Goal: Find specific fact: Find contact information

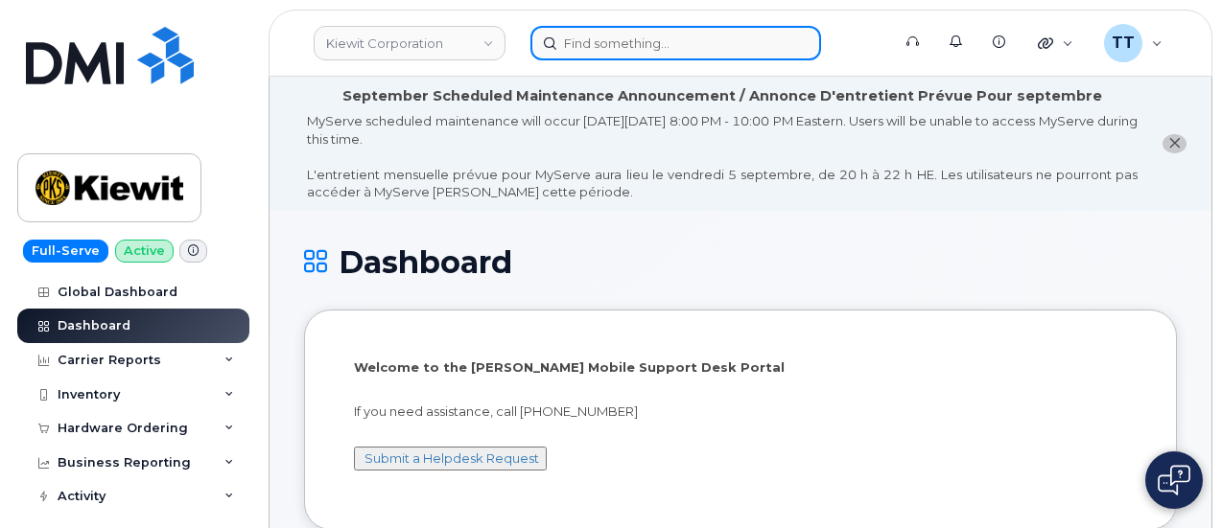
click at [660, 47] on input at bounding box center [675, 43] width 291 height 35
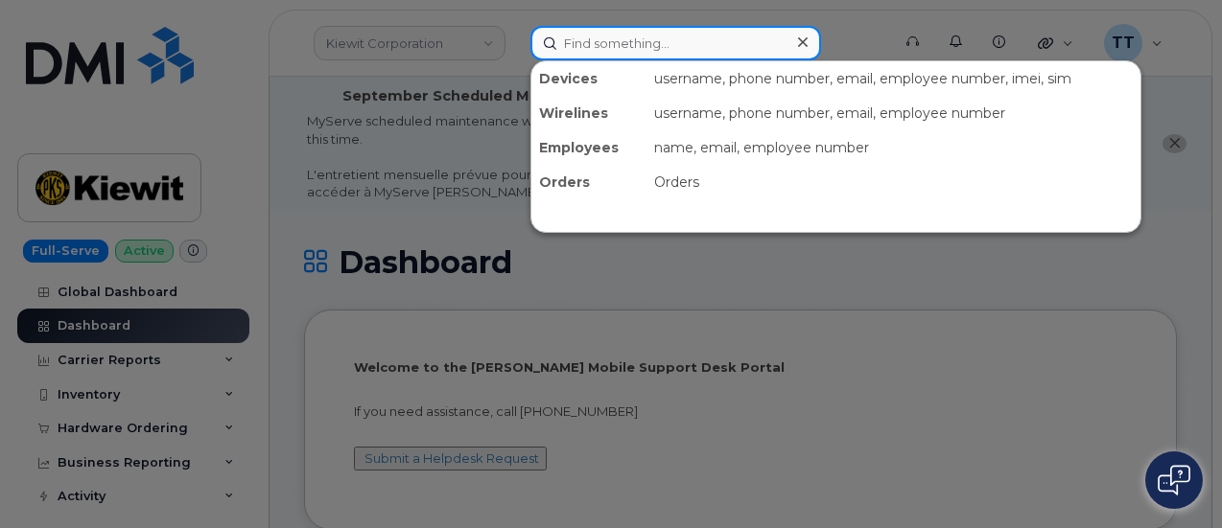
paste input "Paul Belobraydic"
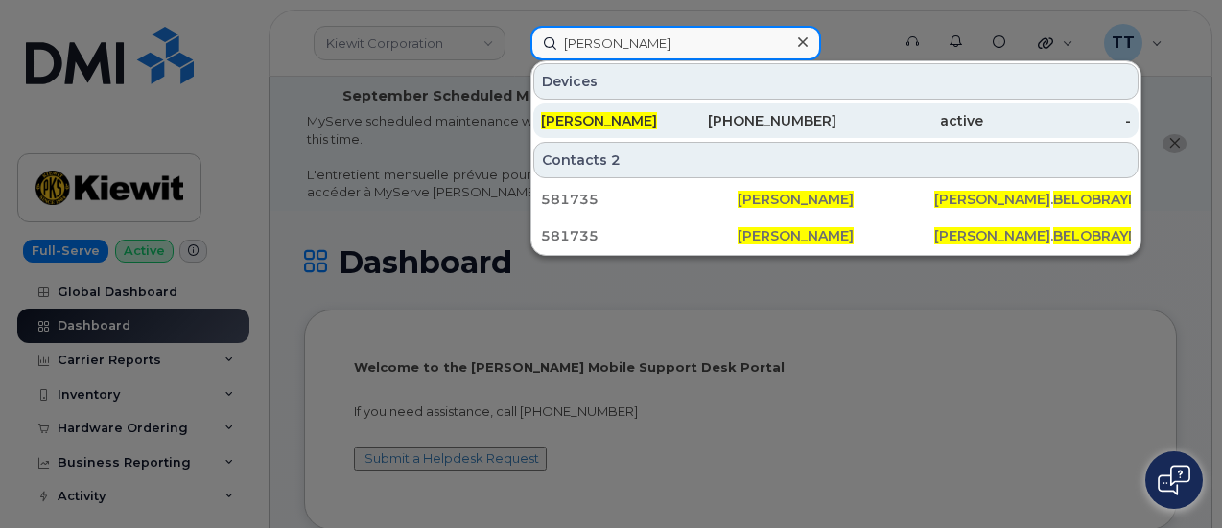
type input "Paul Belobraydic"
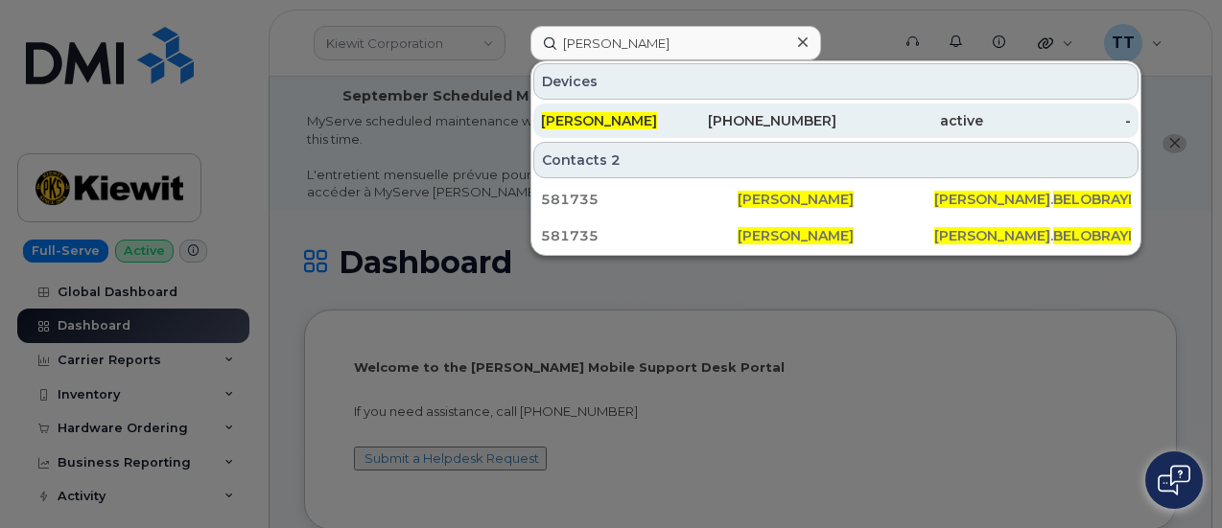
click at [688, 122] on div "913-415-3047" at bounding box center [762, 120] width 148 height 19
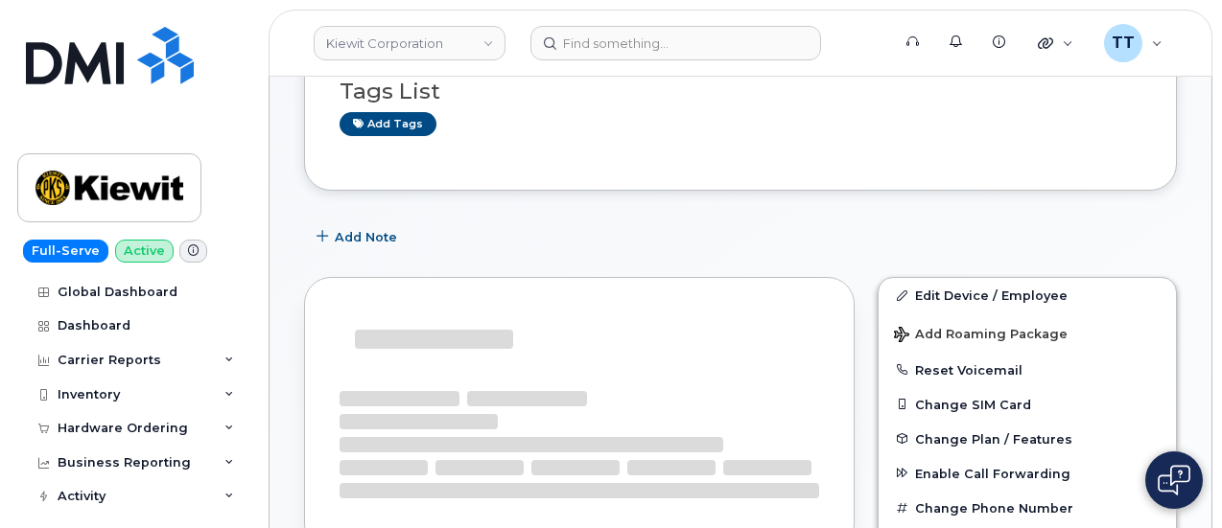
scroll to position [479, 0]
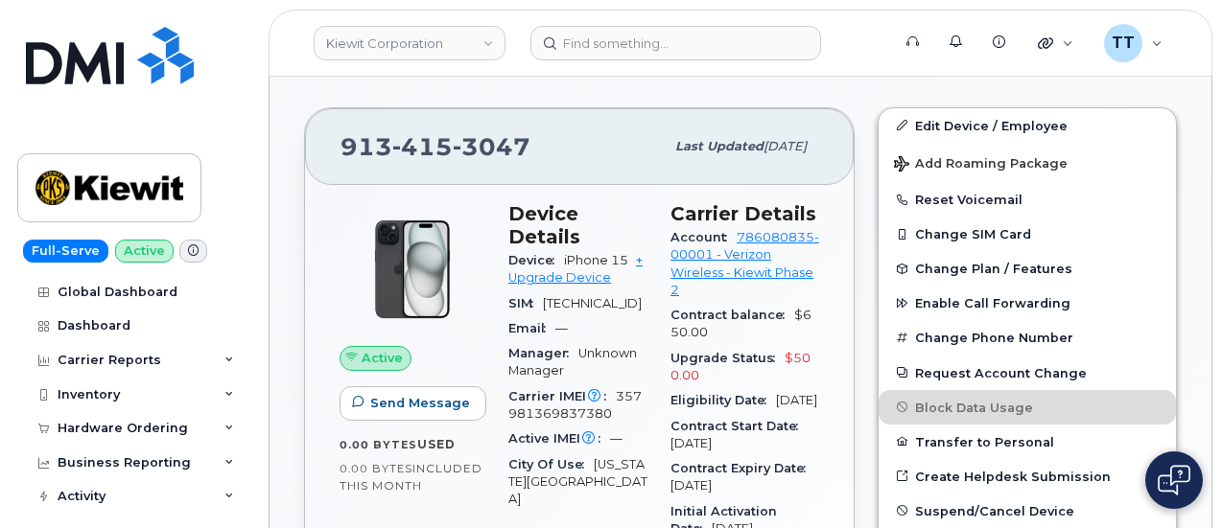
click at [453, 158] on span "415" at bounding box center [492, 146] width 78 height 29
copy span "913 415 3047"
click at [575, 404] on span "357981369837380" at bounding box center [574, 405] width 133 height 32
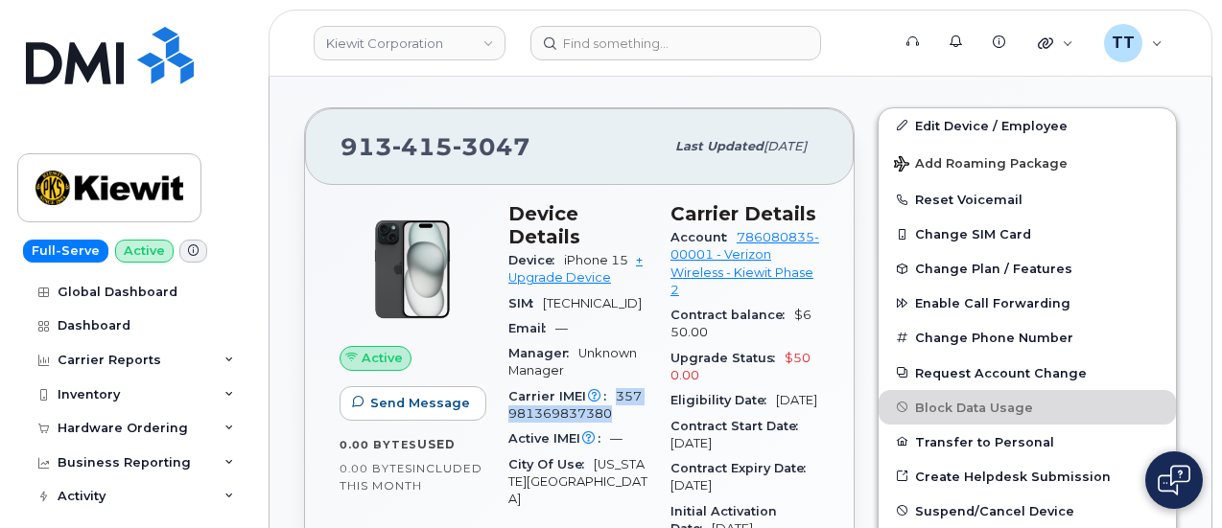
click at [575, 404] on span "357981369837380" at bounding box center [574, 405] width 133 height 32
copy span "357981369837380"
click at [574, 406] on span "357981369837380" at bounding box center [574, 405] width 133 height 32
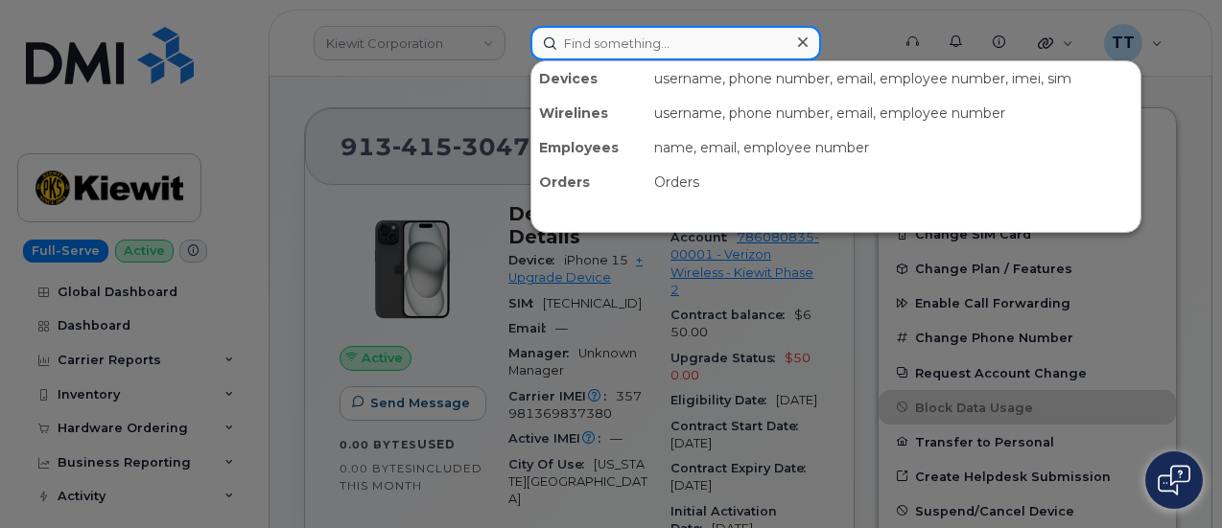
click at [596, 39] on input at bounding box center [675, 43] width 291 height 35
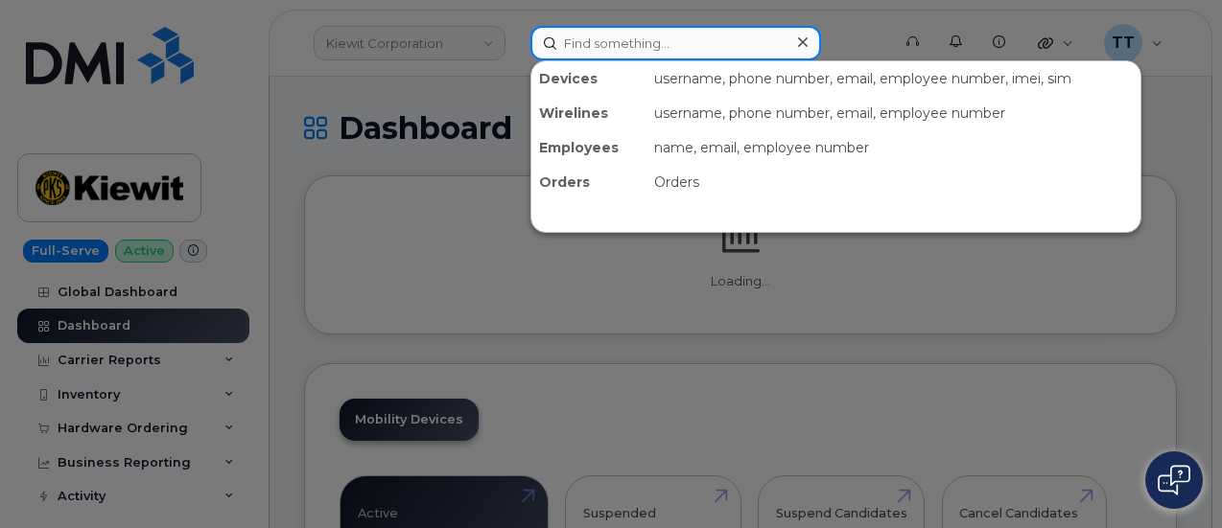
click at [665, 39] on input at bounding box center [675, 43] width 291 height 35
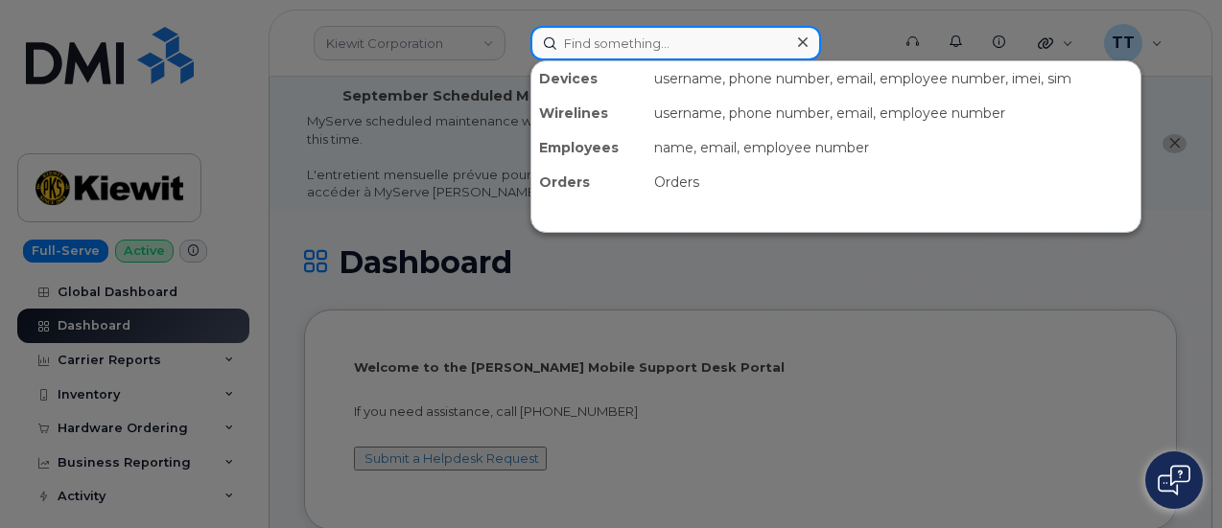
paste input "[PHONE_NUMBER]"
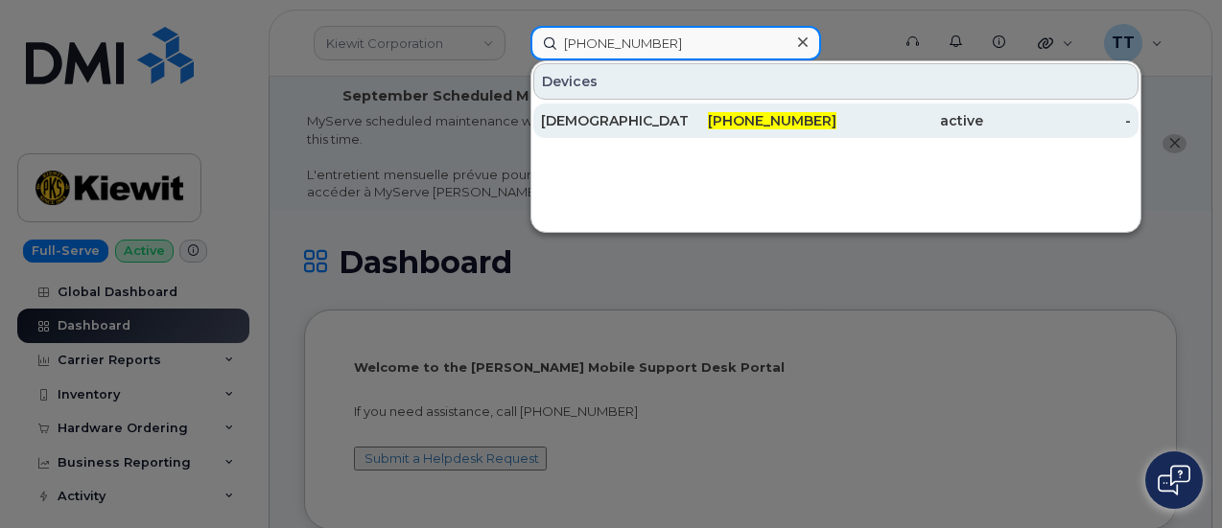
type input "[PHONE_NUMBER]"
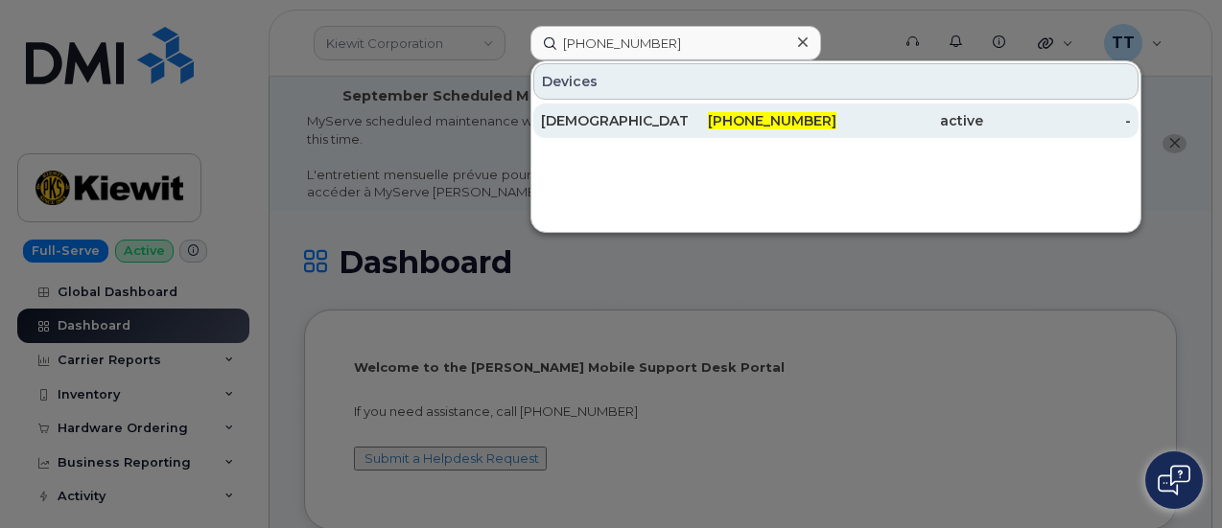
click at [688, 132] on div "CHRISTIAN PEREZ" at bounding box center [762, 121] width 148 height 35
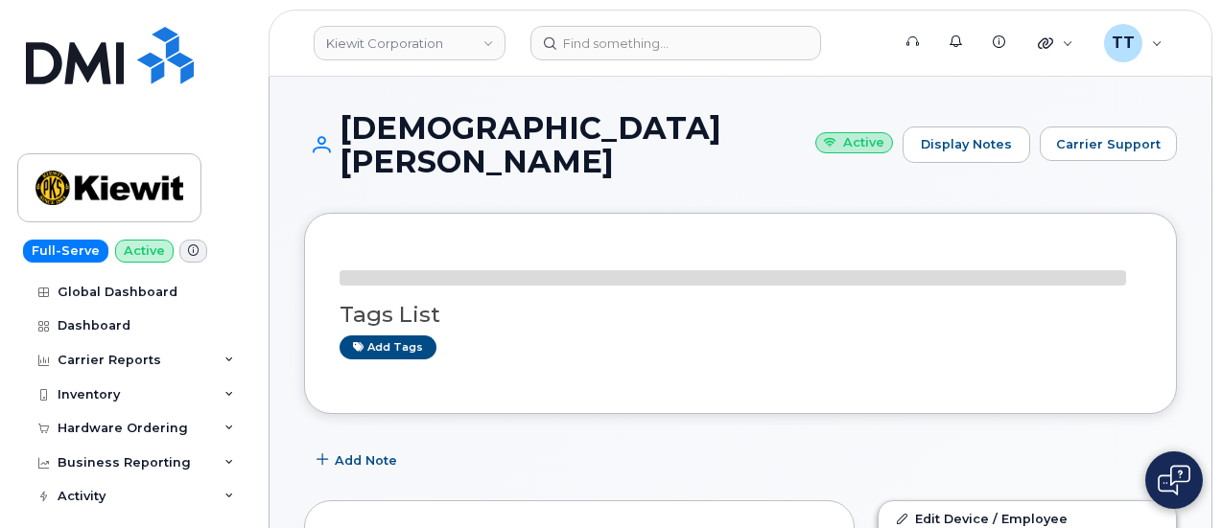
click at [470, 129] on h1 "CHRISTIAN PEREZ Active" at bounding box center [598, 144] width 589 height 67
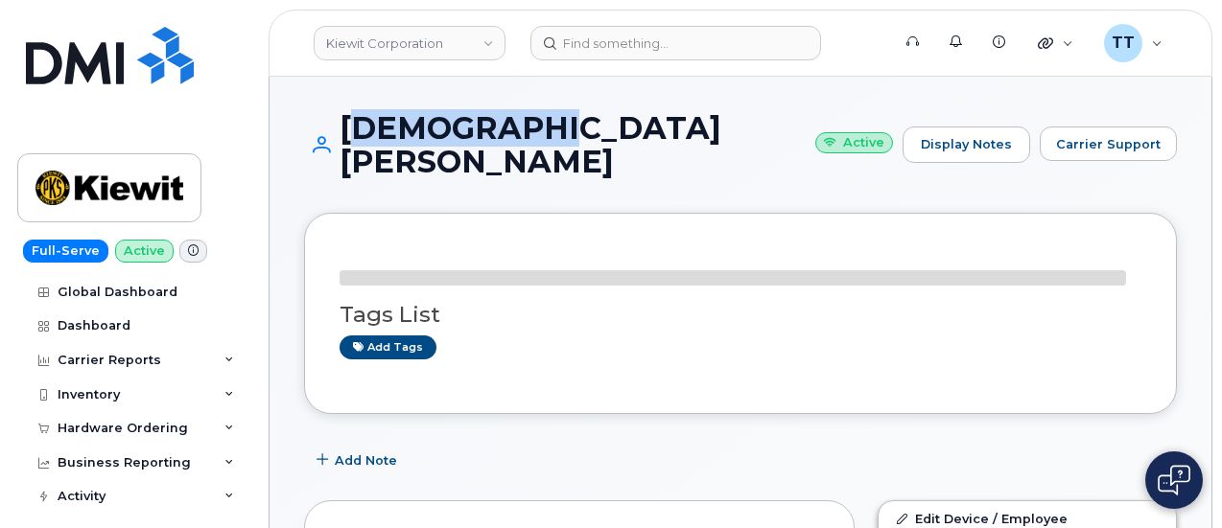
click at [470, 129] on h1 "CHRISTIAN PEREZ Active" at bounding box center [598, 144] width 589 height 67
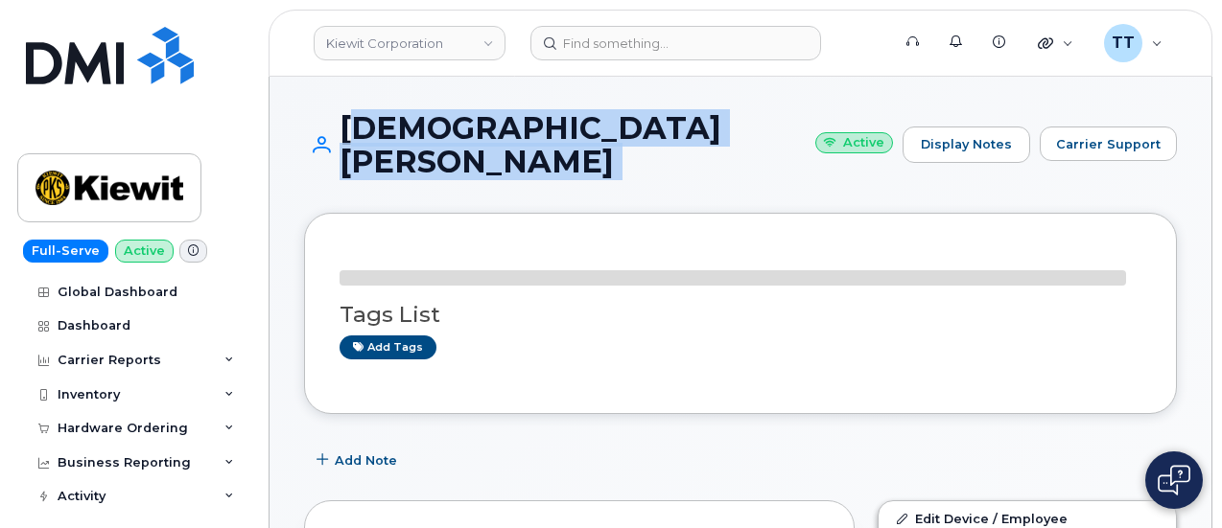
click at [470, 129] on h1 "CHRISTIAN PEREZ Active" at bounding box center [598, 144] width 589 height 67
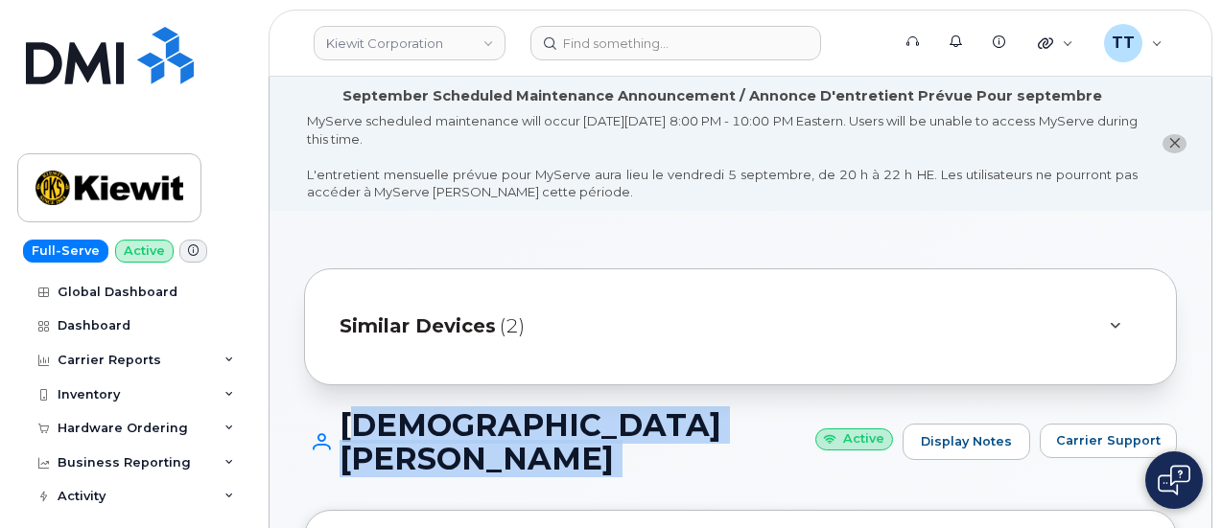
click at [462, 431] on h1 "CHRISTIAN PEREZ Active" at bounding box center [598, 441] width 589 height 67
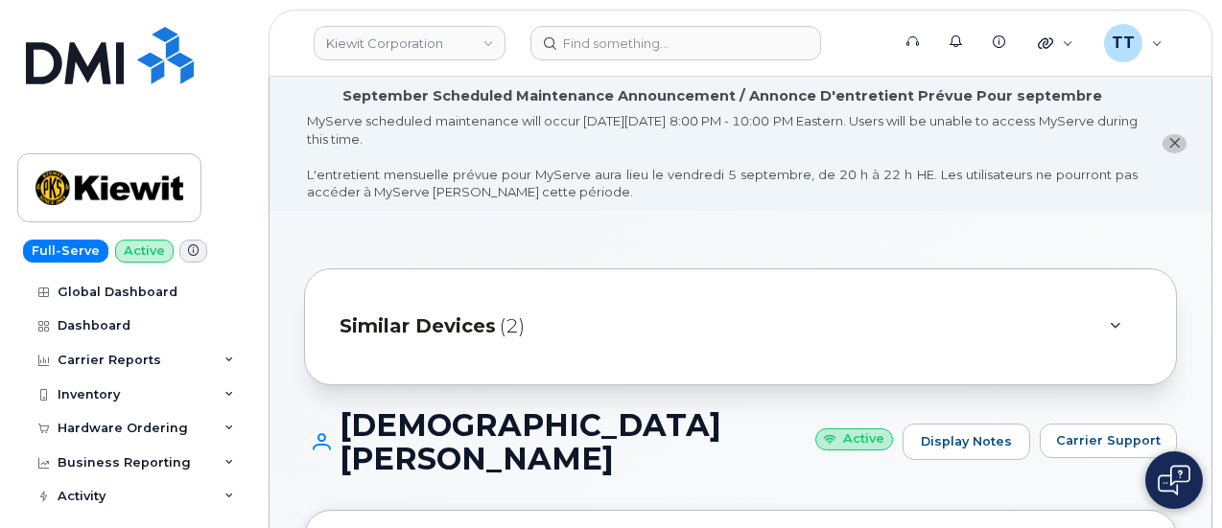
click at [462, 431] on h1 "CHRISTIAN PEREZ Active" at bounding box center [598, 441] width 589 height 67
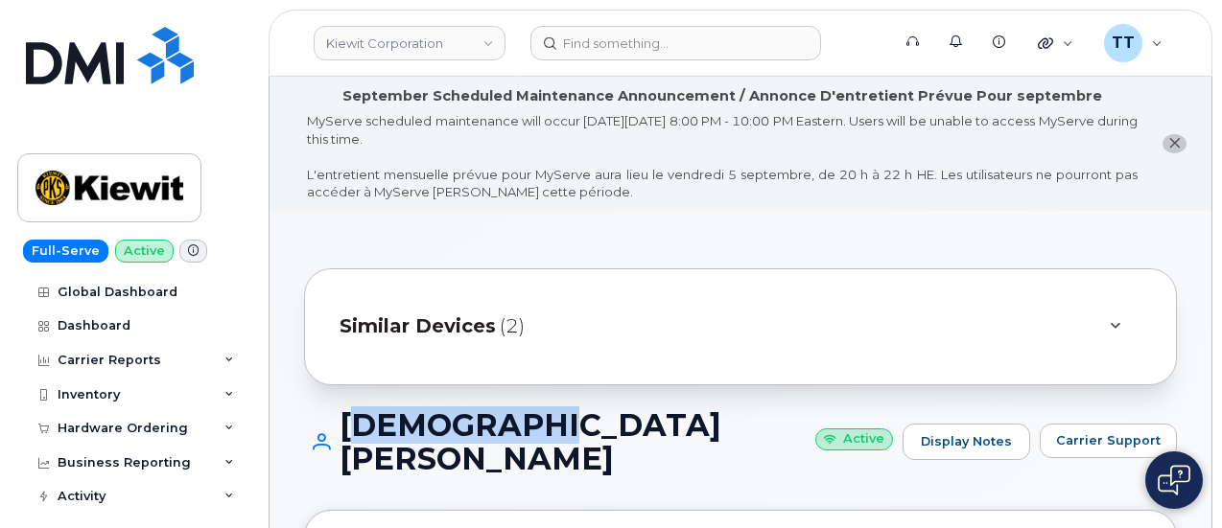
click at [462, 431] on h1 "CHRISTIAN PEREZ Active" at bounding box center [598, 441] width 589 height 67
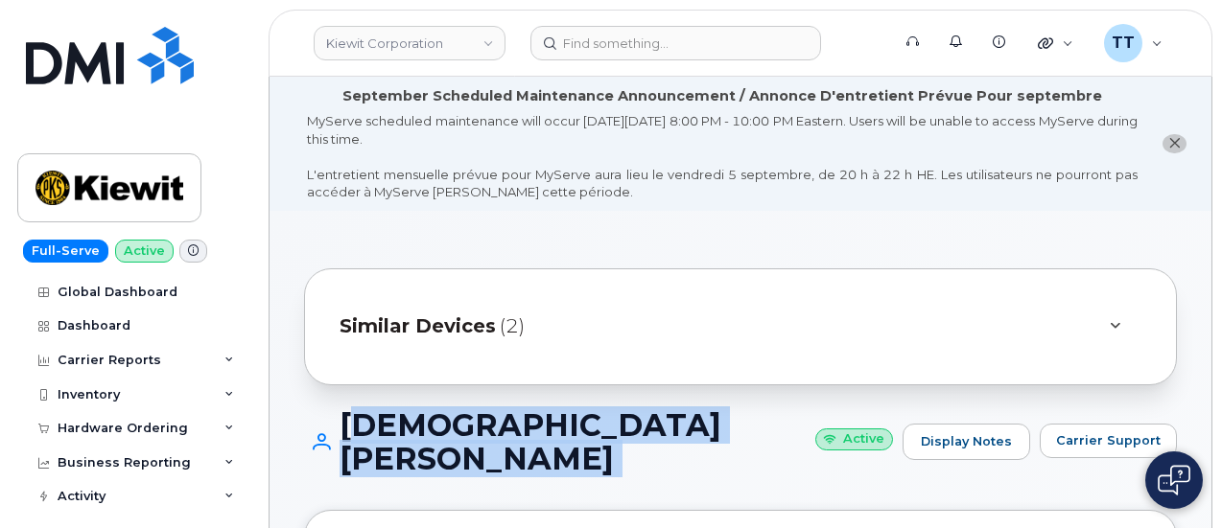
click at [462, 431] on h1 "CHRISTIAN PEREZ Active" at bounding box center [598, 441] width 589 height 67
copy h1 "[DEMOGRAPHIC_DATA][PERSON_NAME]"
click at [497, 454] on div "CHRISTIAN PEREZ Active Display Notes Carrier Support" at bounding box center [740, 459] width 873 height 102
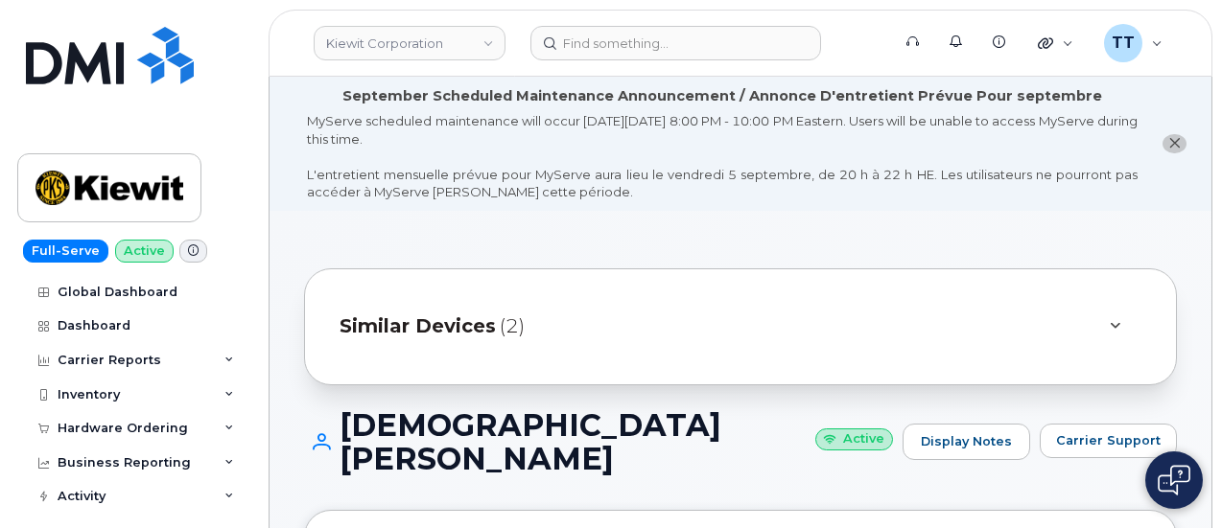
click at [449, 412] on h1 "CHRISTIAN PEREZ Active" at bounding box center [598, 441] width 589 height 67
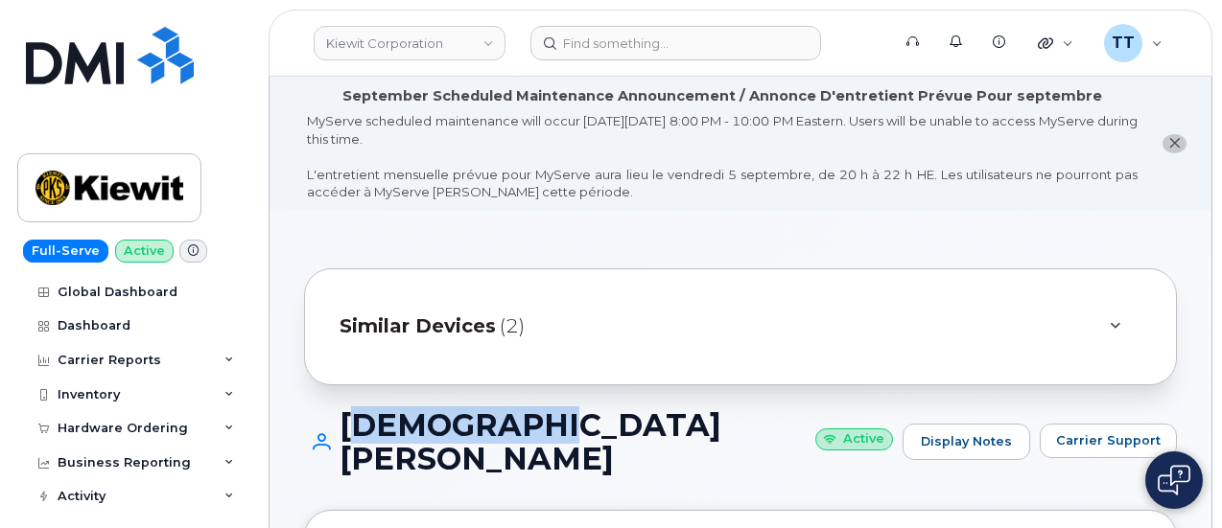
click at [449, 412] on h1 "CHRISTIAN PEREZ Active" at bounding box center [598, 441] width 589 height 67
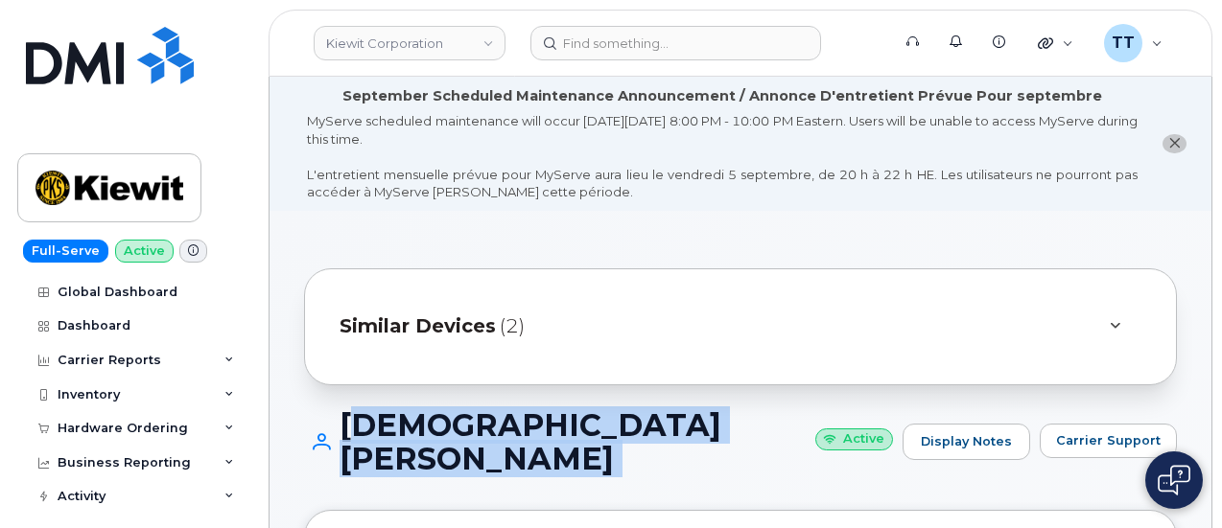
click at [449, 412] on h1 "CHRISTIAN PEREZ Active" at bounding box center [598, 441] width 589 height 67
copy h1 "[DEMOGRAPHIC_DATA][PERSON_NAME]"
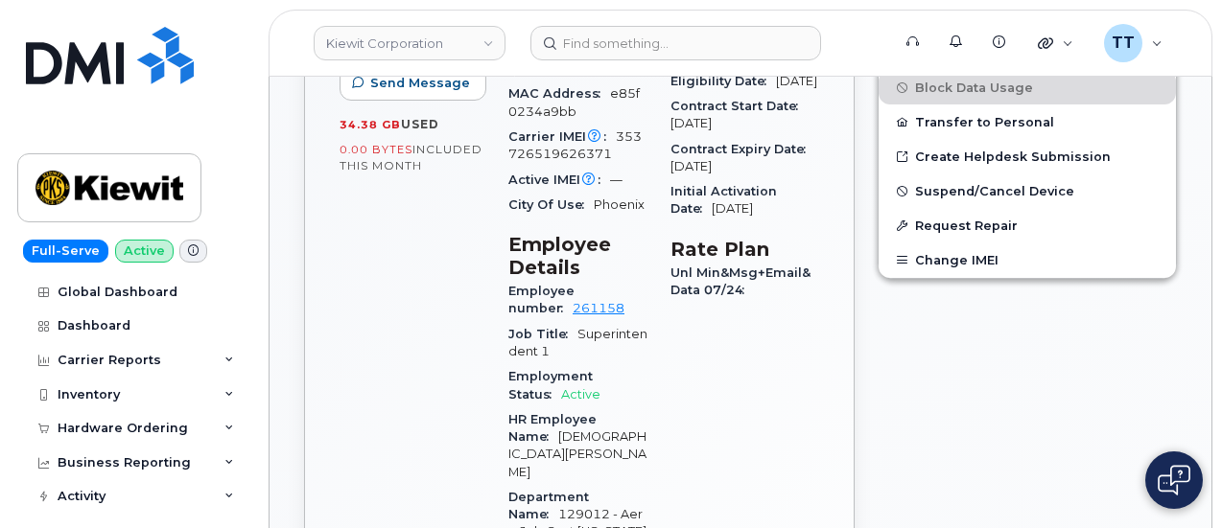
scroll to position [767, 0]
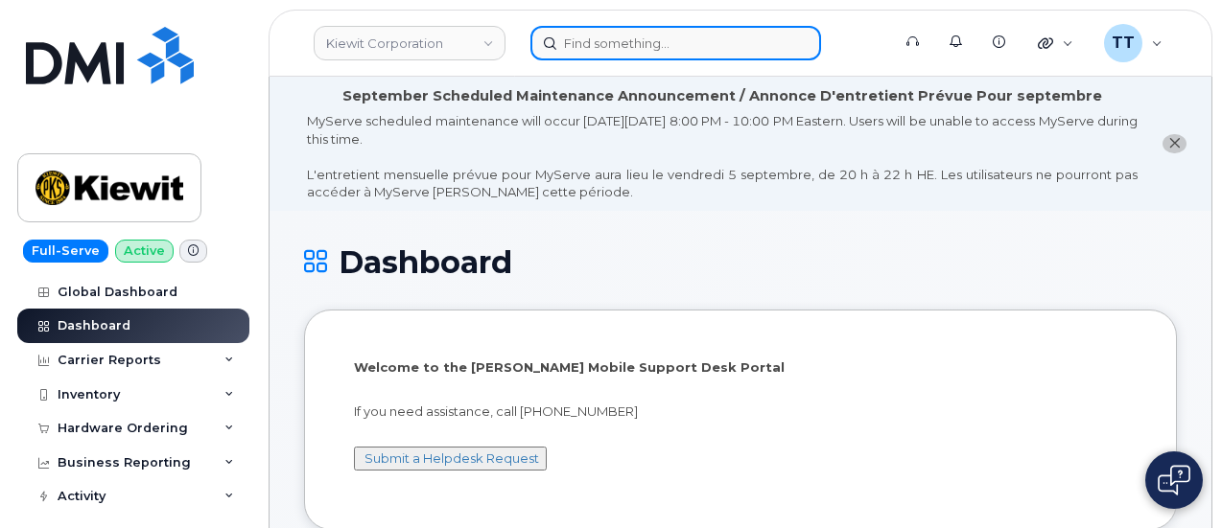
click at [616, 46] on input at bounding box center [675, 43] width 291 height 35
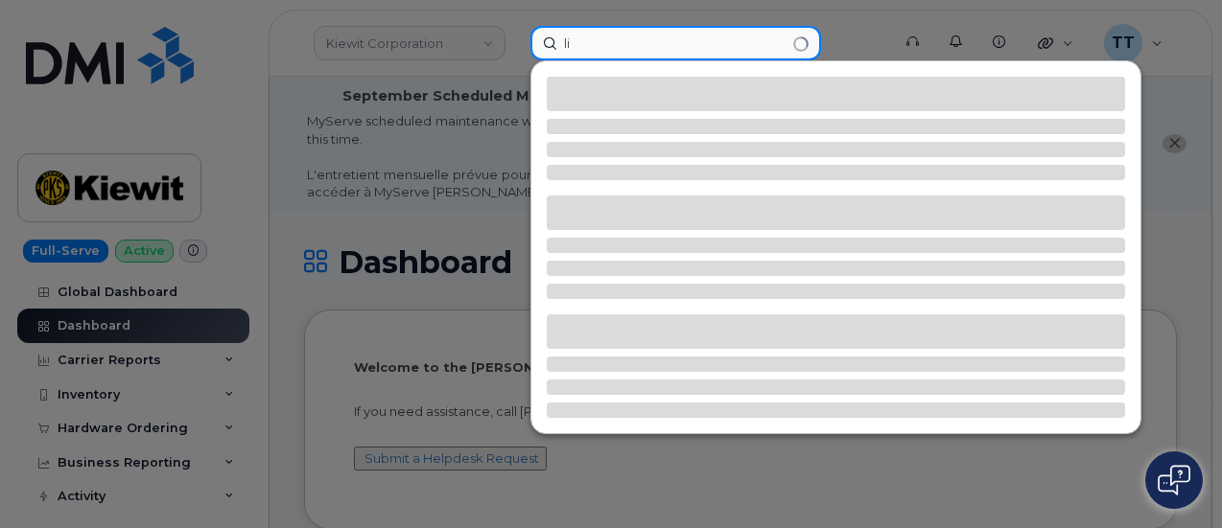
type input "l"
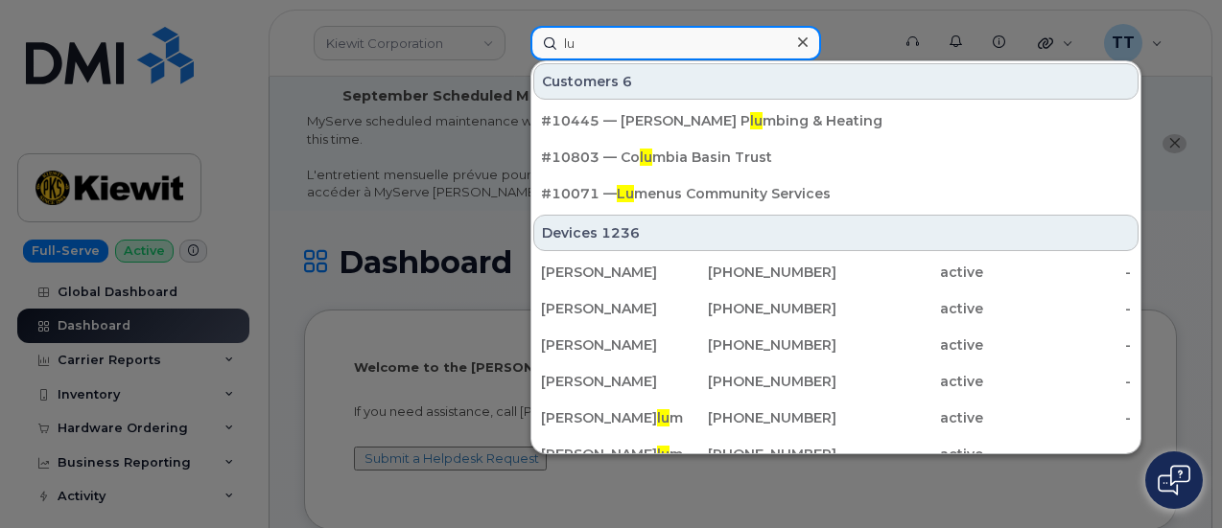
type input "l"
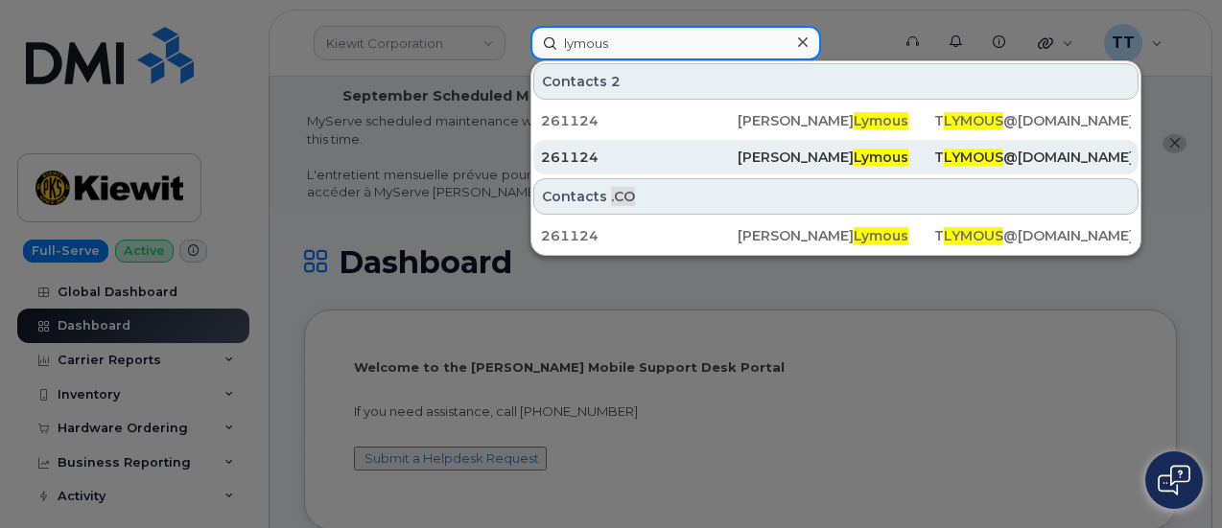
type input "lymous"
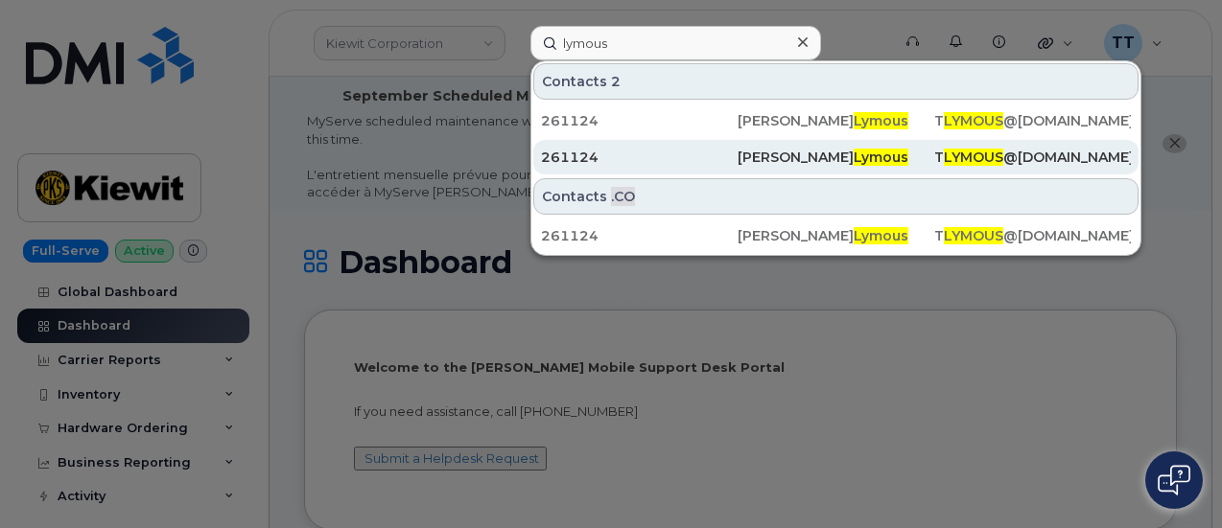
click at [748, 151] on div "Tyrone Lymous" at bounding box center [835, 157] width 197 height 19
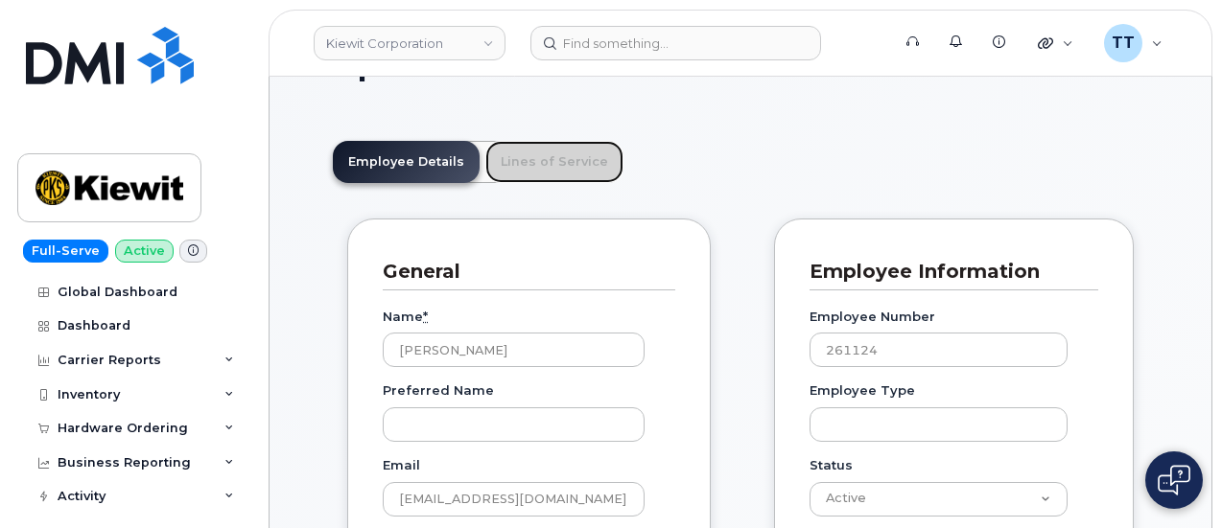
scroll to position [96, 0]
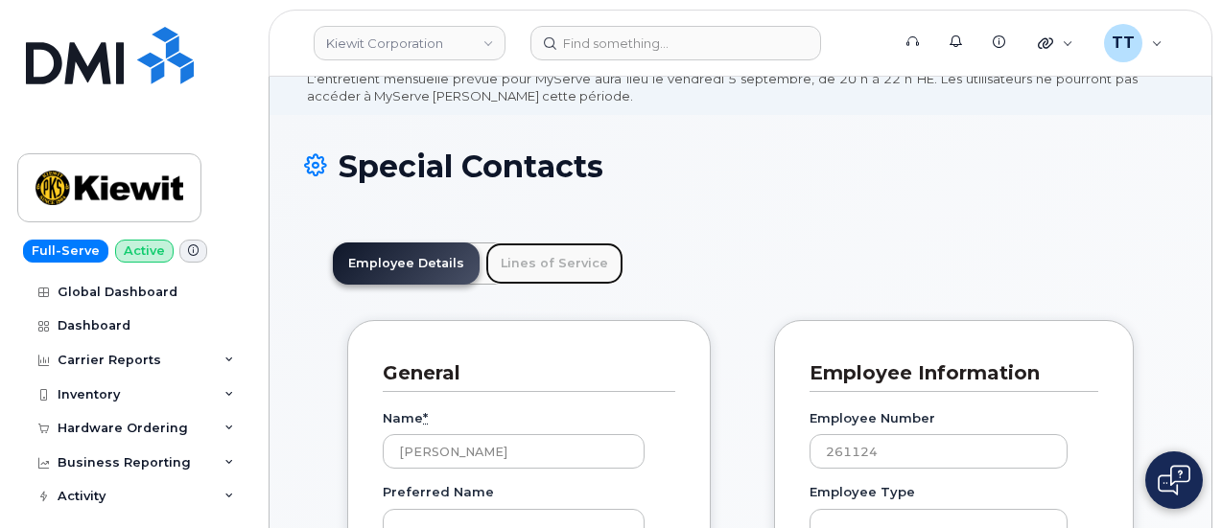
click at [528, 264] on link "Lines of Service" at bounding box center [554, 264] width 138 height 42
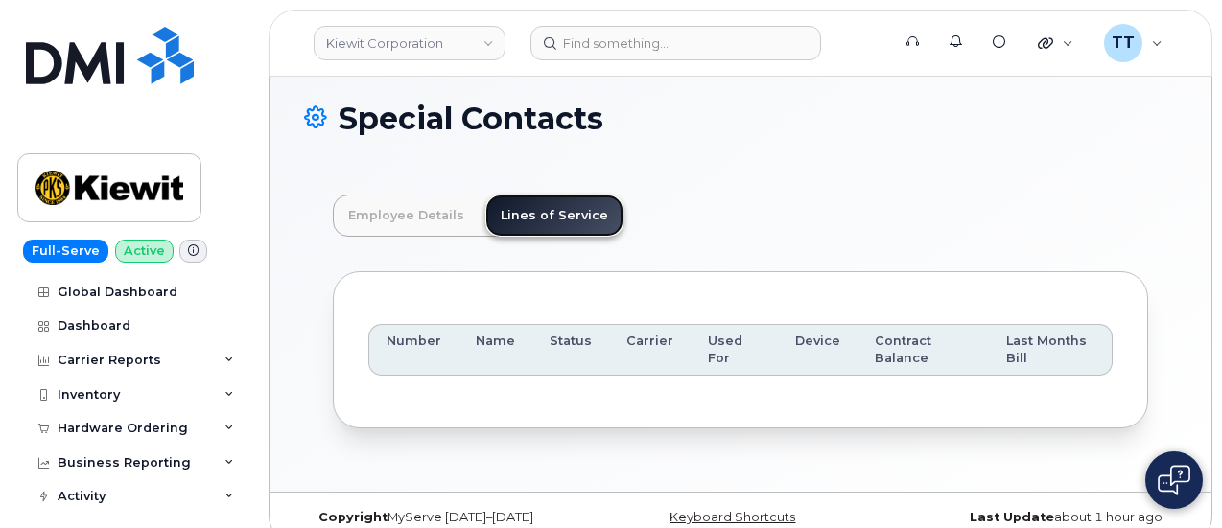
scroll to position [166, 0]
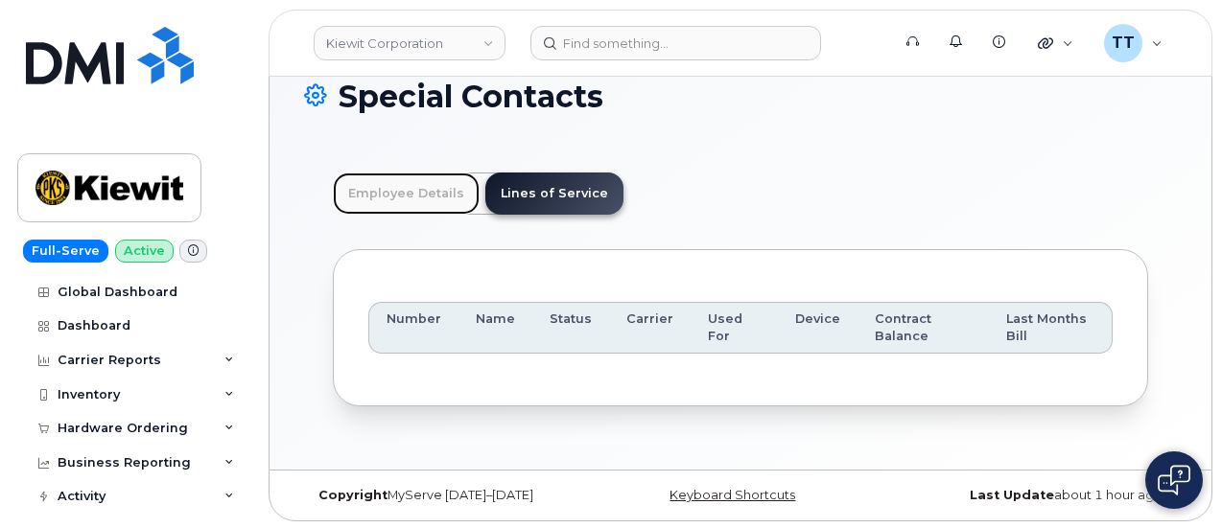
click at [366, 197] on link "Employee Details" at bounding box center [406, 194] width 147 height 42
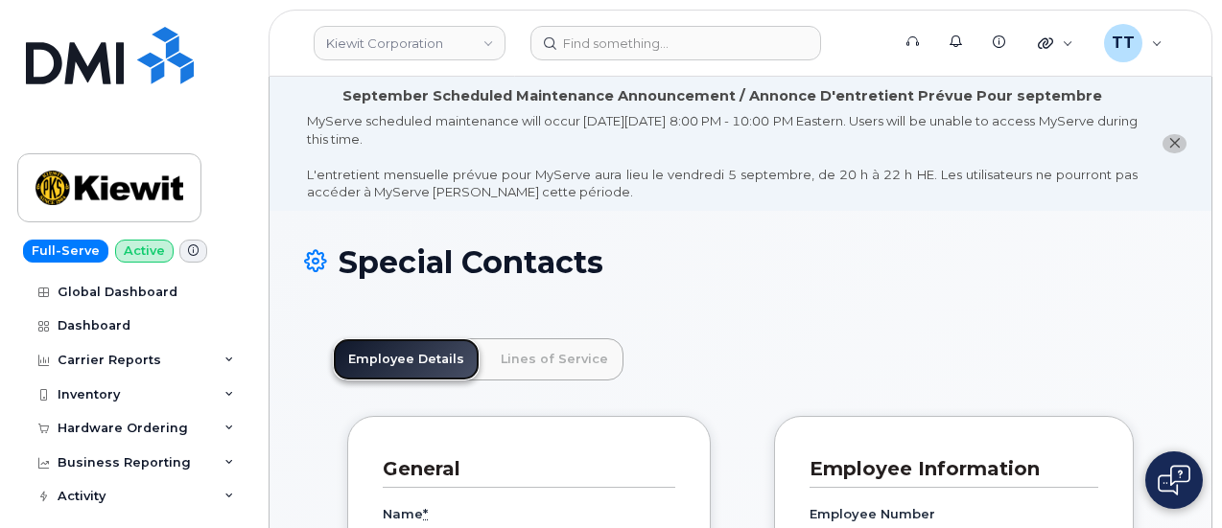
scroll to position [192, 0]
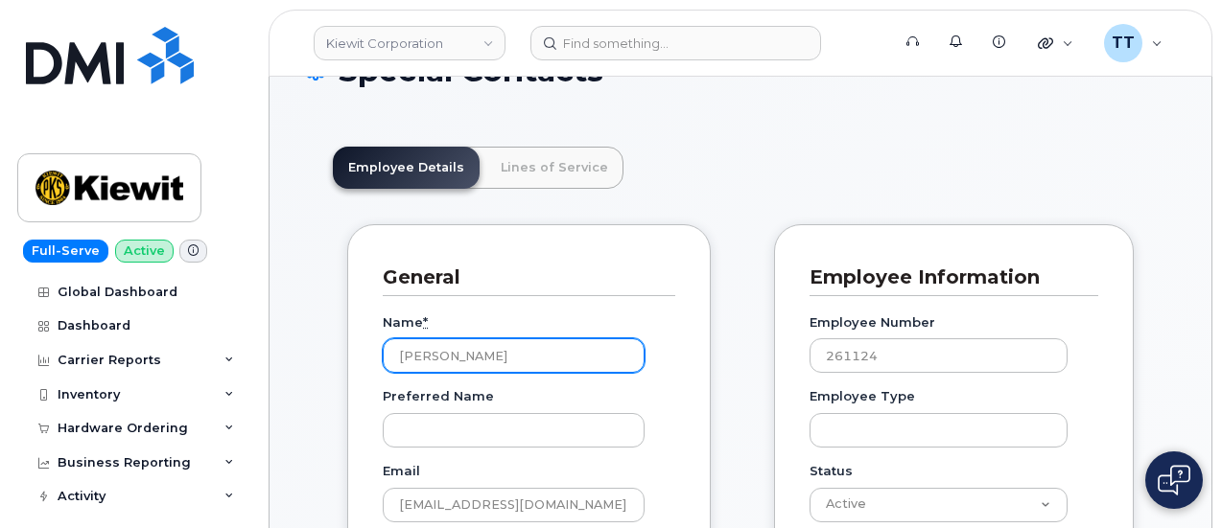
click at [428, 359] on input "[PERSON_NAME]" at bounding box center [514, 355] width 262 height 35
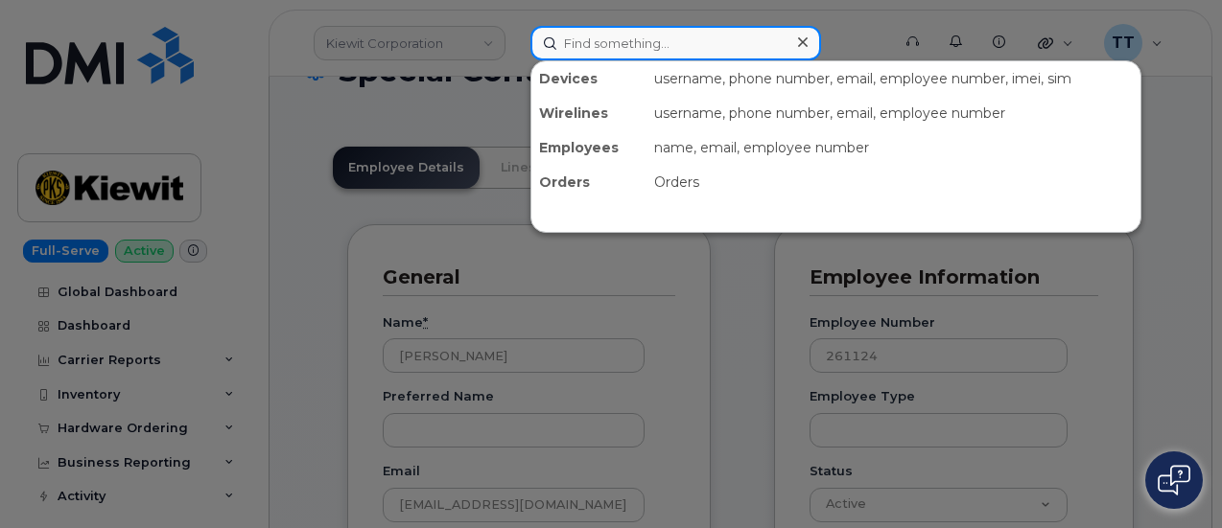
click at [610, 35] on input at bounding box center [675, 43] width 291 height 35
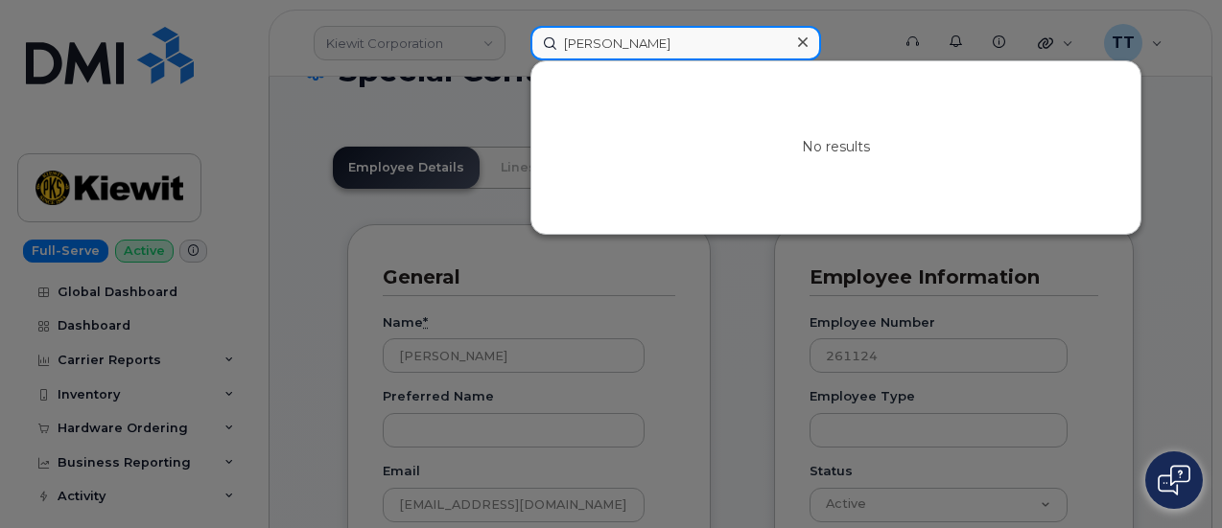
click at [612, 41] on input "monte crummet" at bounding box center [675, 43] width 291 height 35
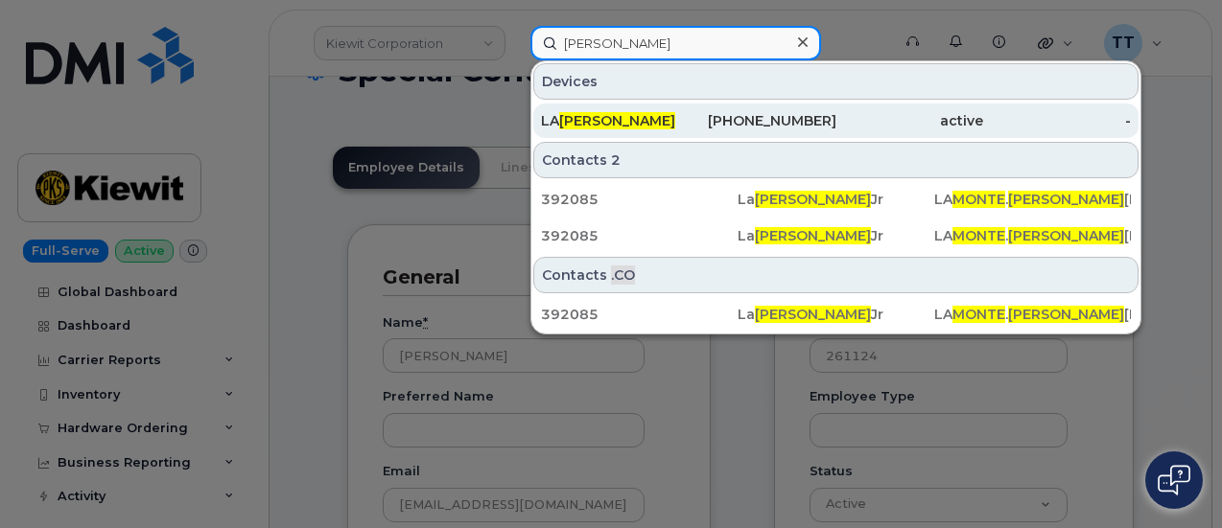
type input "monte brummet"
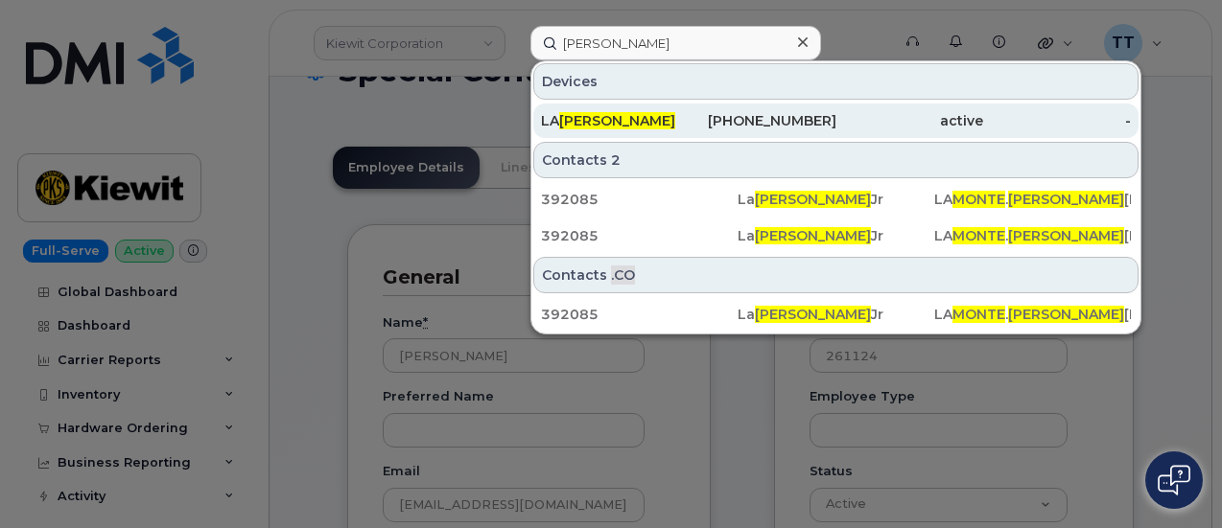
click at [671, 114] on span "MONTE BRUMMET" at bounding box center [617, 120] width 116 height 17
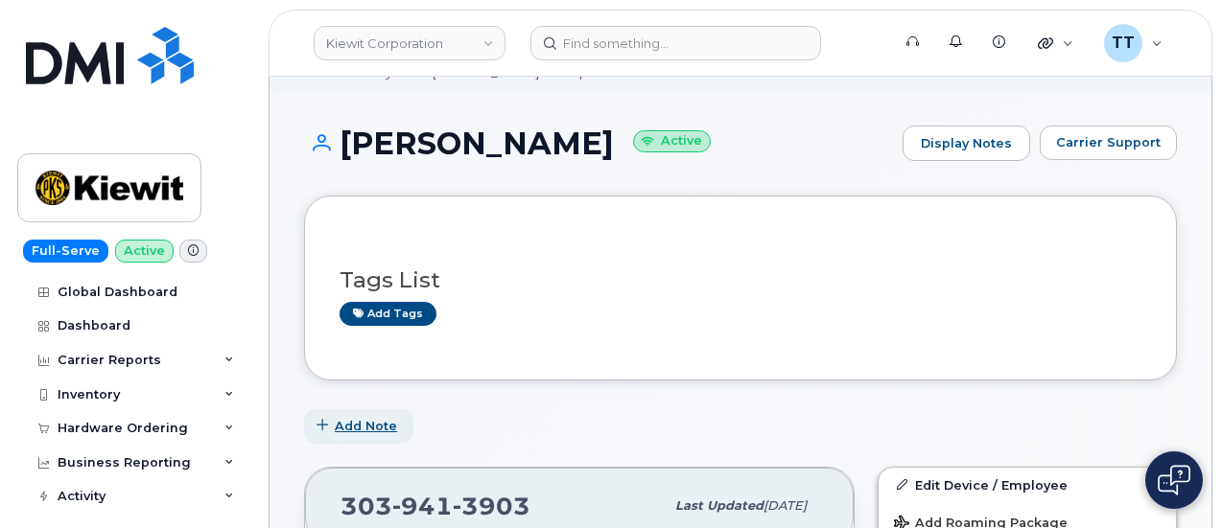
scroll to position [117, 0]
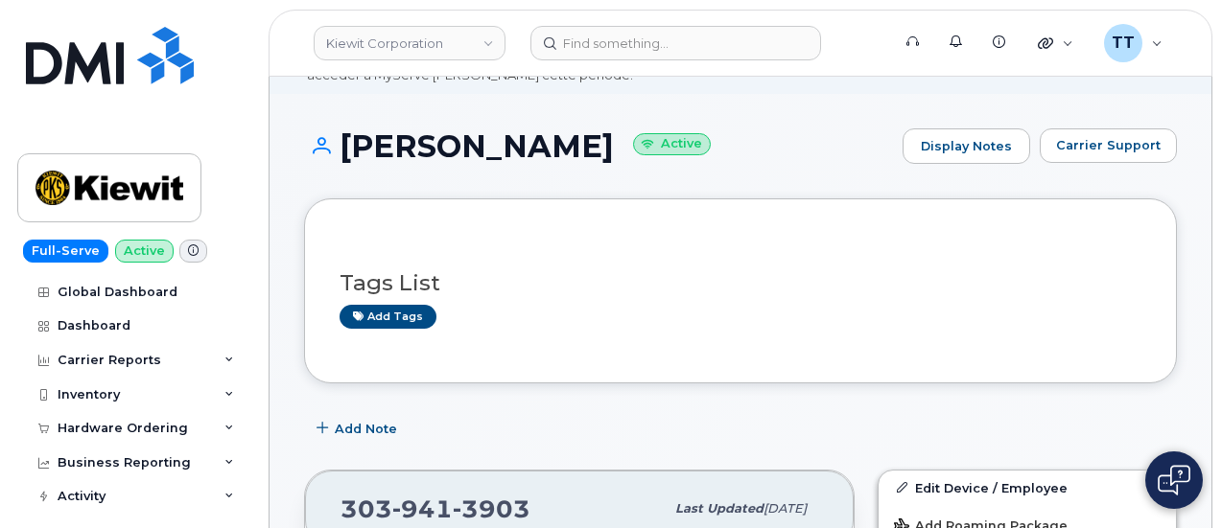
click at [469, 144] on h1 "[PERSON_NAME] Active" at bounding box center [598, 146] width 589 height 34
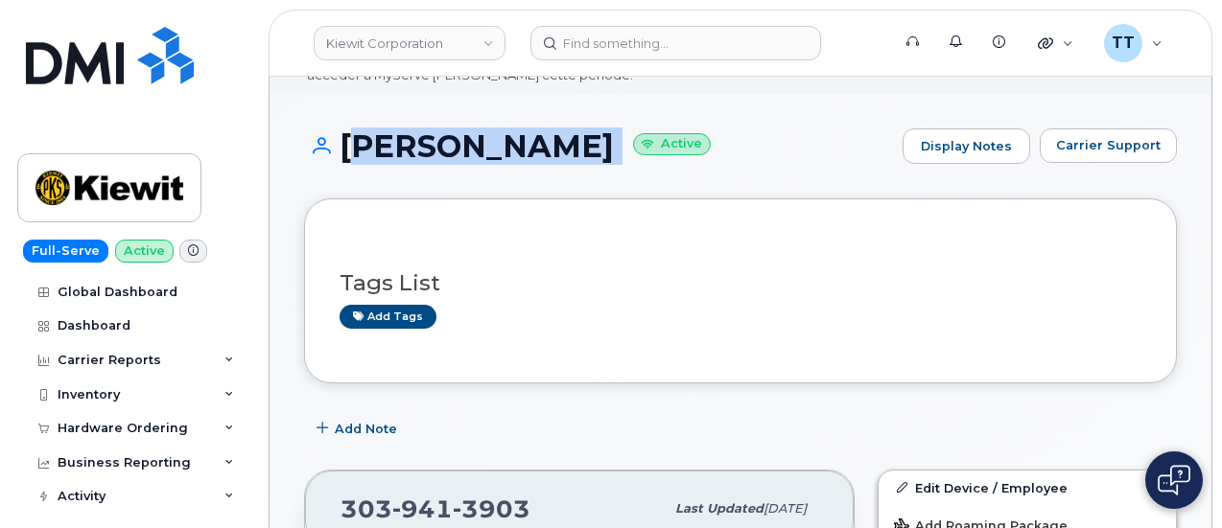
click at [469, 144] on h1 "[PERSON_NAME] Active" at bounding box center [598, 146] width 589 height 34
copy h1 "[PERSON_NAME]"
click at [503, 181] on div "[PERSON_NAME] Active Display Notes Carrier Support" at bounding box center [740, 163] width 873 height 71
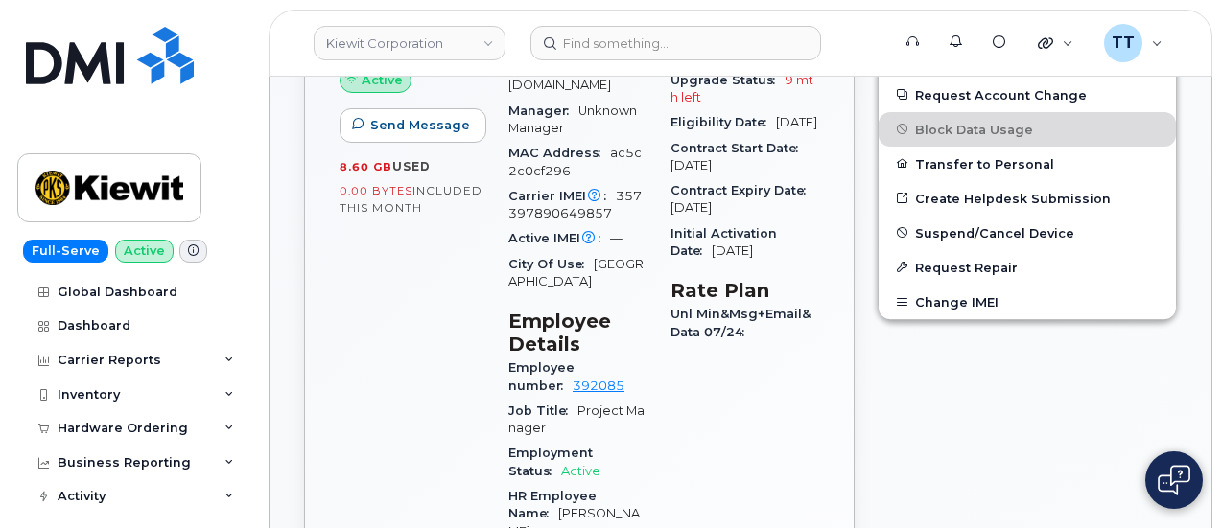
scroll to position [596, 0]
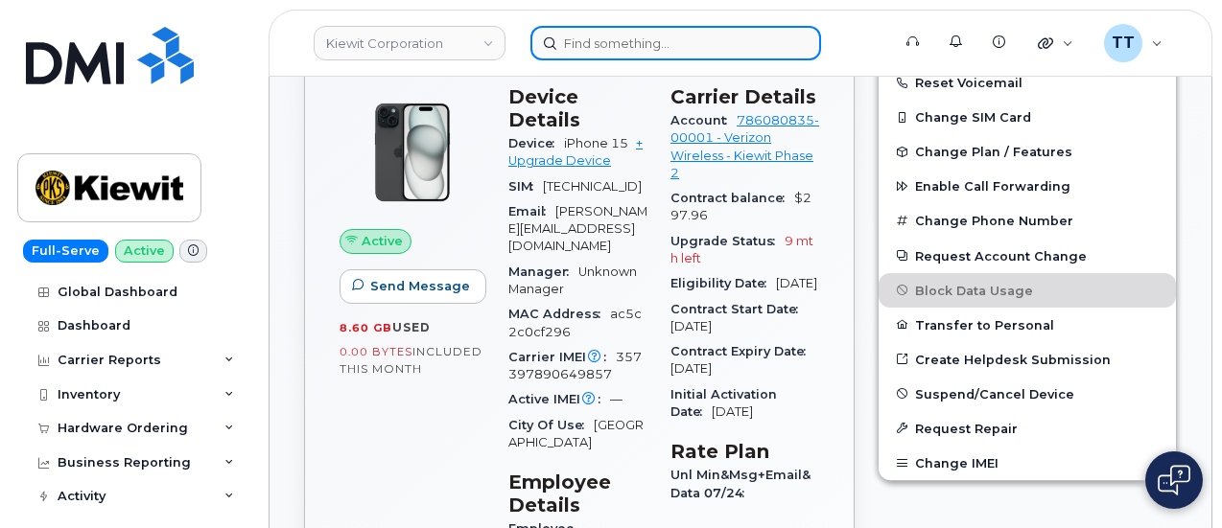
click at [619, 58] on input at bounding box center [675, 43] width 291 height 35
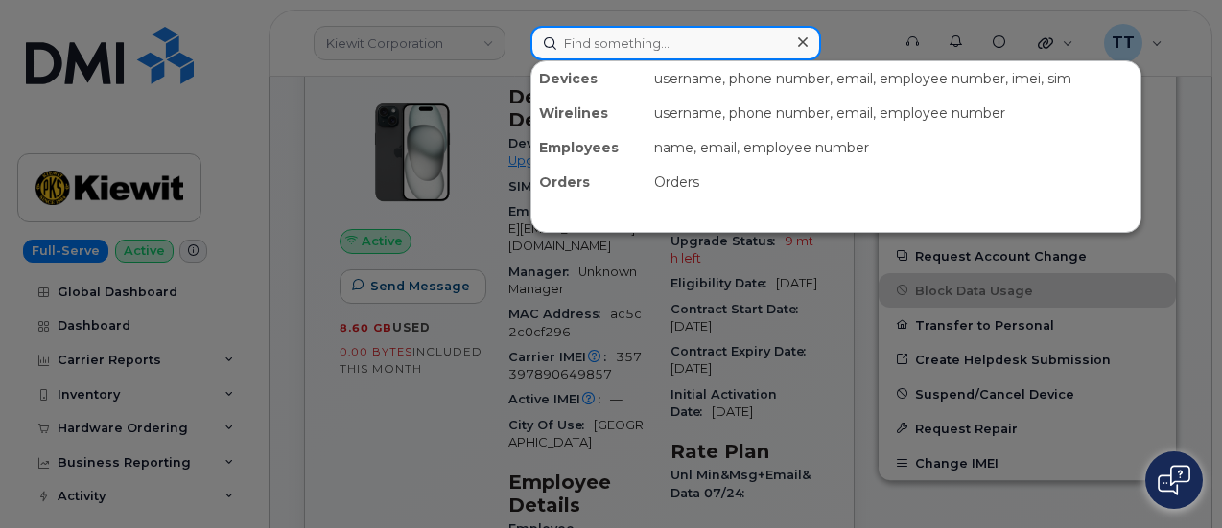
paste input "[PERSON_NAME]"
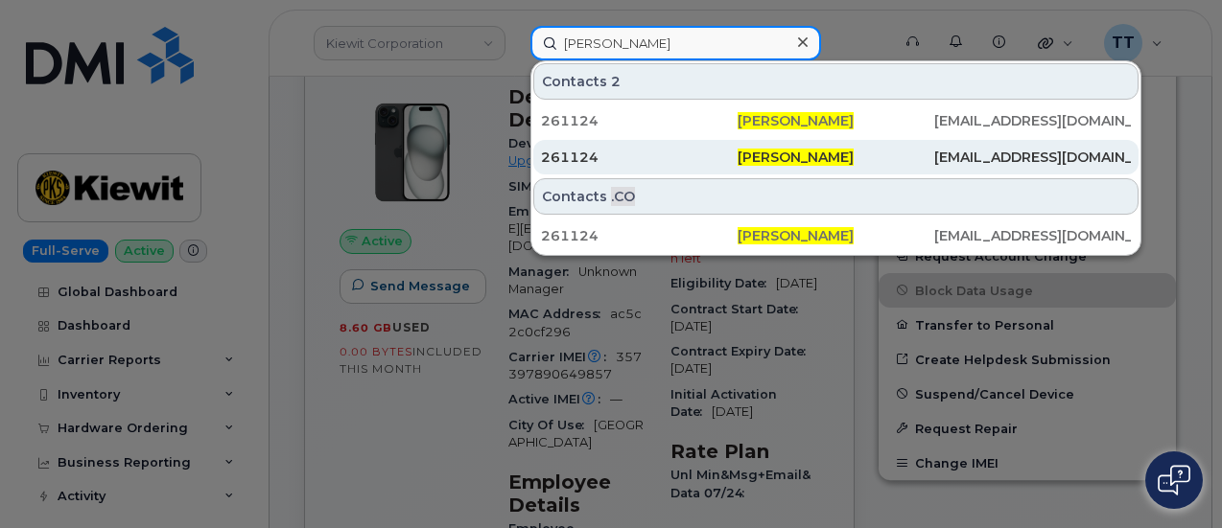
type input "[PERSON_NAME]"
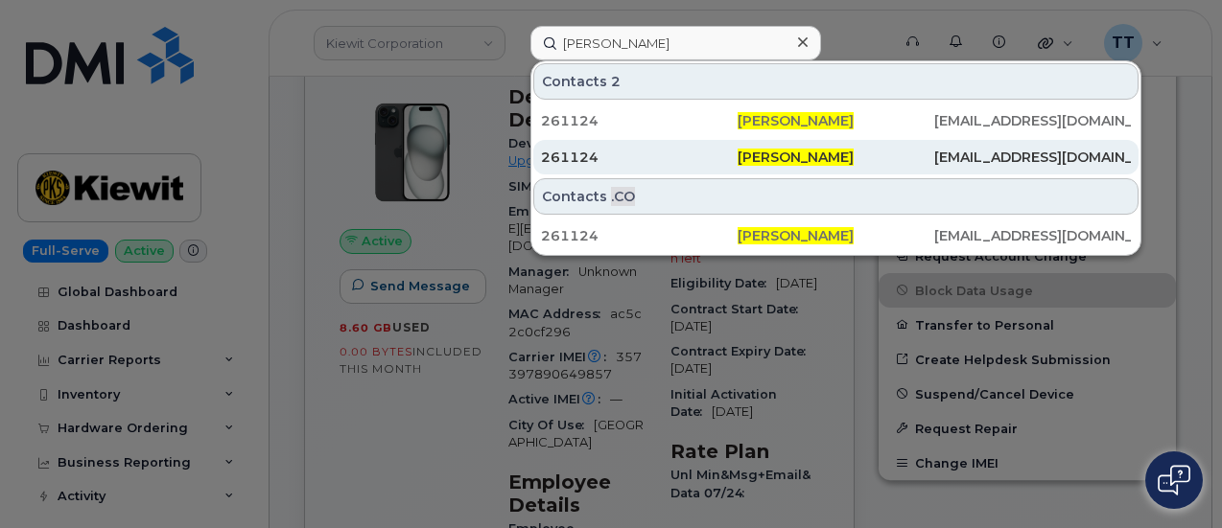
click at [675, 148] on div "261124" at bounding box center [639, 157] width 197 height 19
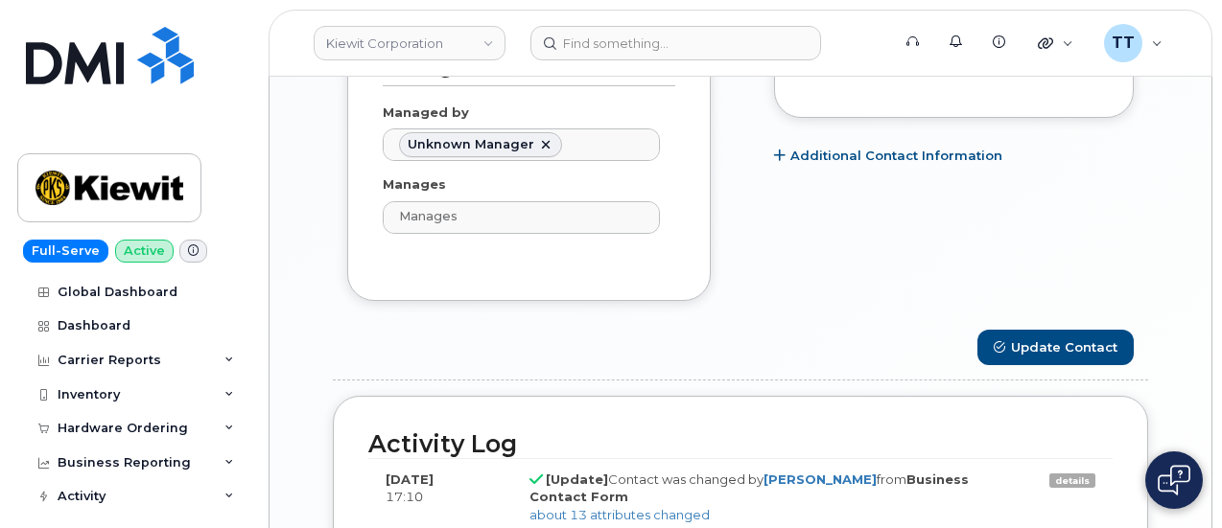
scroll to position [1668, 0]
